Goal: Task Accomplishment & Management: Use online tool/utility

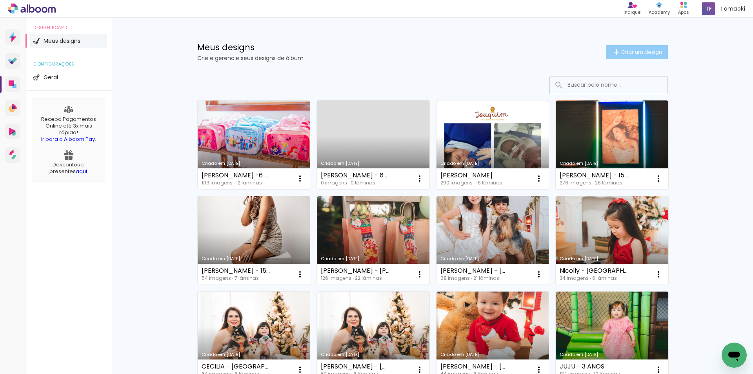
click at [624, 54] on span "Criar um design" at bounding box center [641, 51] width 41 height 5
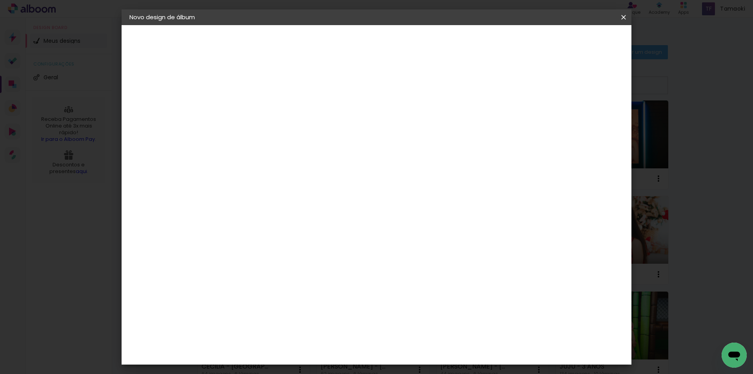
click at [260, 98] on paper-input-container "Título do álbum" at bounding box center [257, 106] width 5 height 20
type input "[PERSON_NAME] - 2 anos"
type paper-input "[PERSON_NAME] - 2 anos"
click at [0, 0] on slot "Avançar" at bounding box center [0, 0] width 0 height 0
click at [319, 143] on paper-input-container at bounding box center [277, 150] width 85 height 18
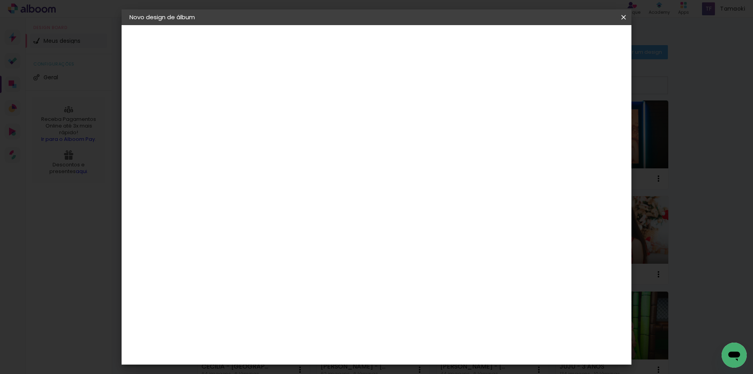
type input "viac"
type paper-input "viac"
click at [304, 172] on paper-item "Viacolor" at bounding box center [269, 177] width 69 height 17
click at [0, 0] on slot "Avançar" at bounding box center [0, 0] width 0 height 0
click at [300, 136] on paper-input-container "Linha" at bounding box center [277, 137] width 45 height 20
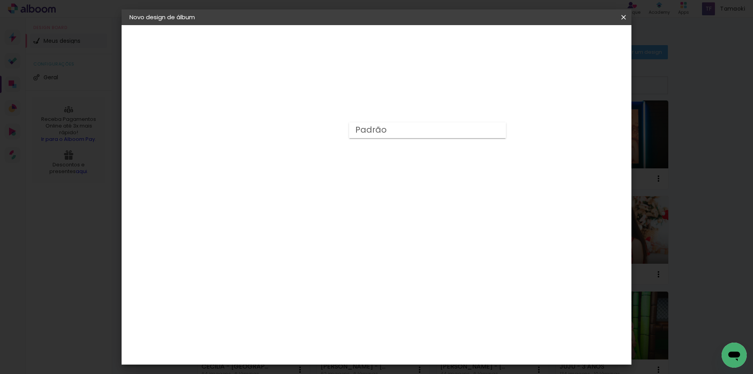
click at [401, 132] on paper-item "Padrão" at bounding box center [427, 130] width 157 height 16
type input "Padrão"
click at [339, 145] on span "20 × 30 cm" at bounding box center [324, 155] width 29 height 21
click at [385, 36] on paper-button "Avançar" at bounding box center [366, 41] width 38 height 13
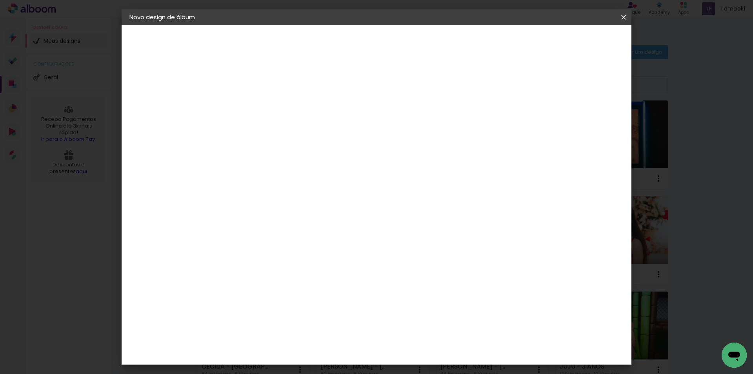
click at [574, 43] on span "Iniciar design" at bounding box center [557, 41] width 36 height 5
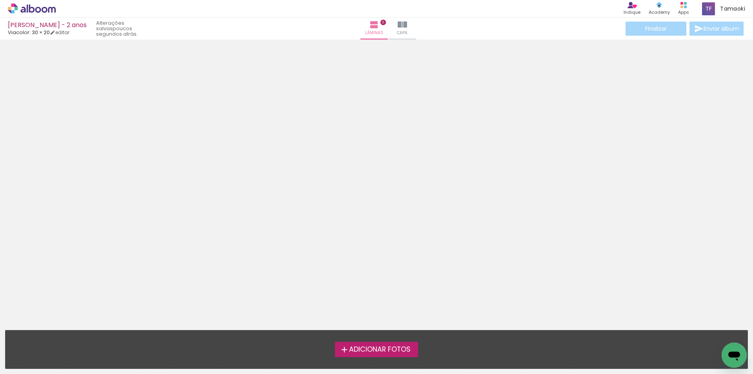
click at [374, 347] on span "Adicionar Fotos" at bounding box center [380, 349] width 62 height 7
click at [0, 0] on input "file" at bounding box center [0, 0] width 0 height 0
